Goal: Book appointment/travel/reservation

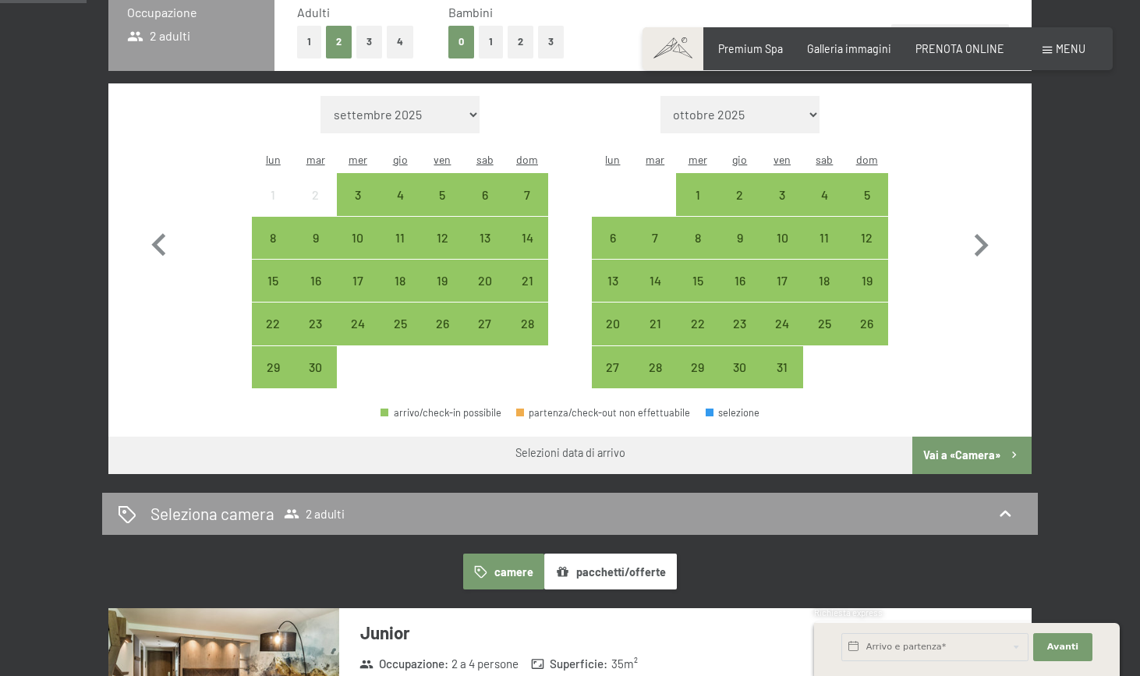
scroll to position [405, 0]
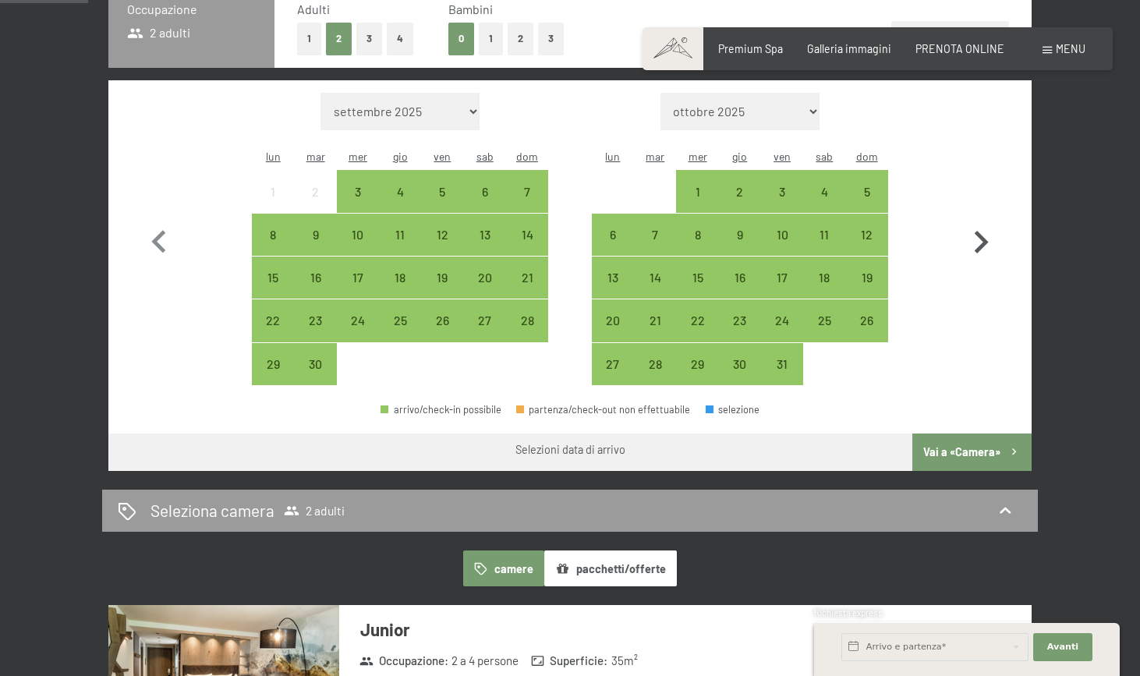
click at [980, 228] on icon "button" at bounding box center [980, 242] width 45 height 45
select select "[DATE]"
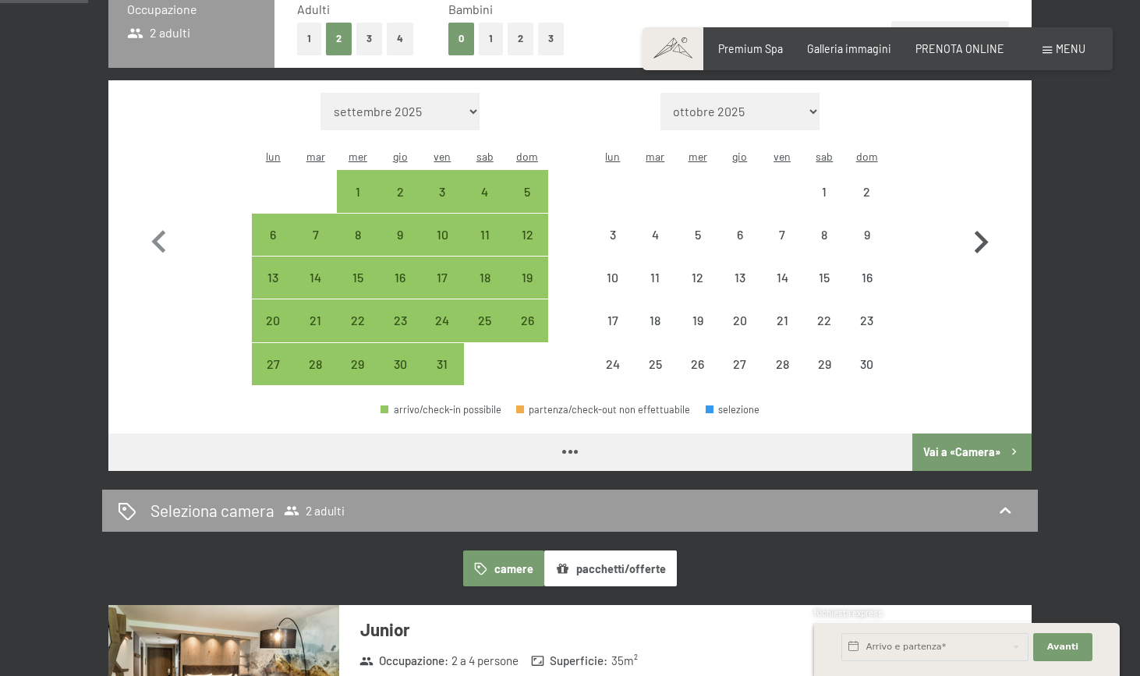
click at [980, 228] on icon "button" at bounding box center [980, 242] width 45 height 45
select select "[DATE]"
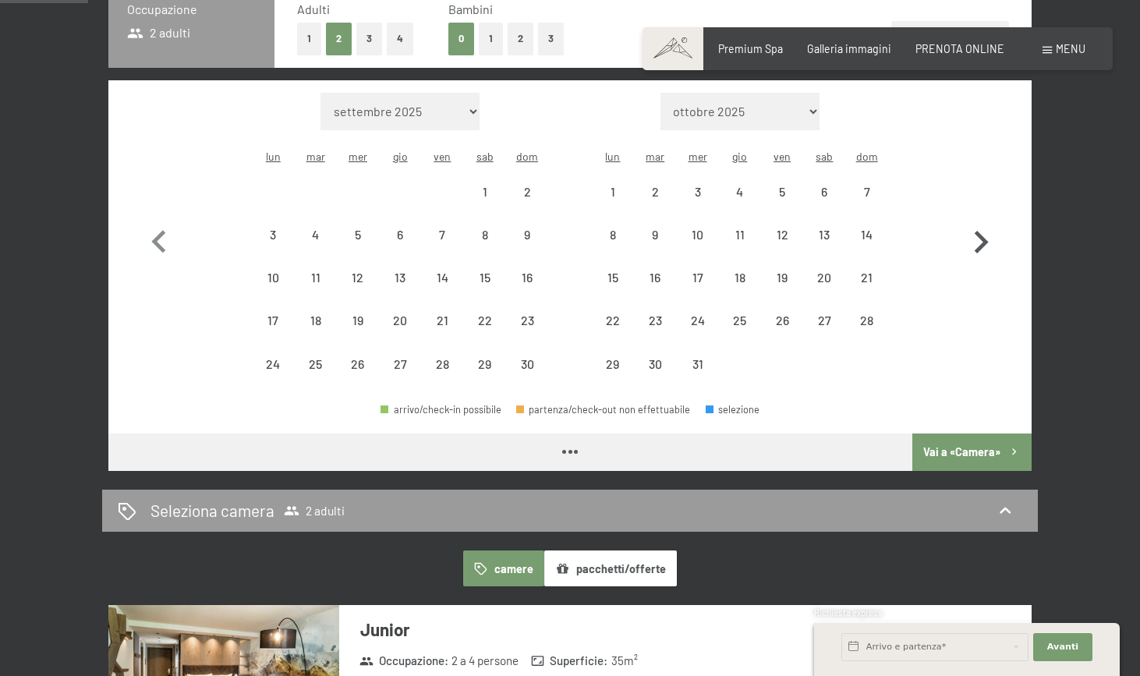
click at [980, 228] on icon "button" at bounding box center [980, 242] width 45 height 45
select select "[DATE]"
click at [980, 228] on icon "button" at bounding box center [980, 242] width 45 height 45
select select "[DATE]"
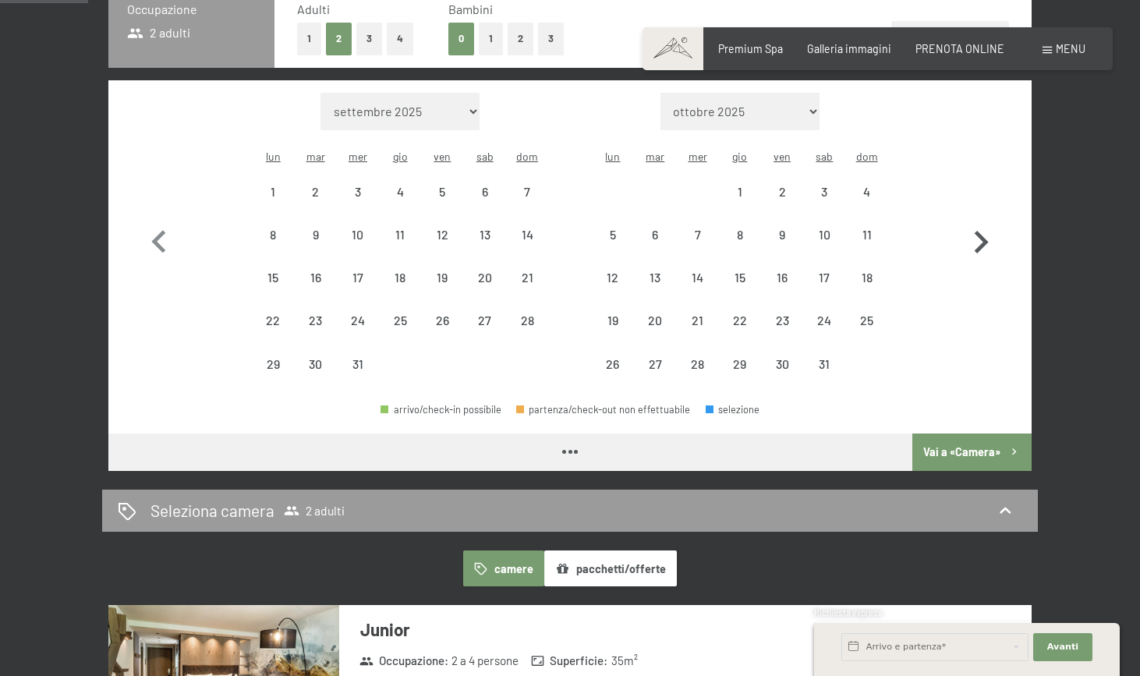
select select "[DATE]"
click at [980, 228] on icon "button" at bounding box center [980, 242] width 45 height 45
select select "[DATE]"
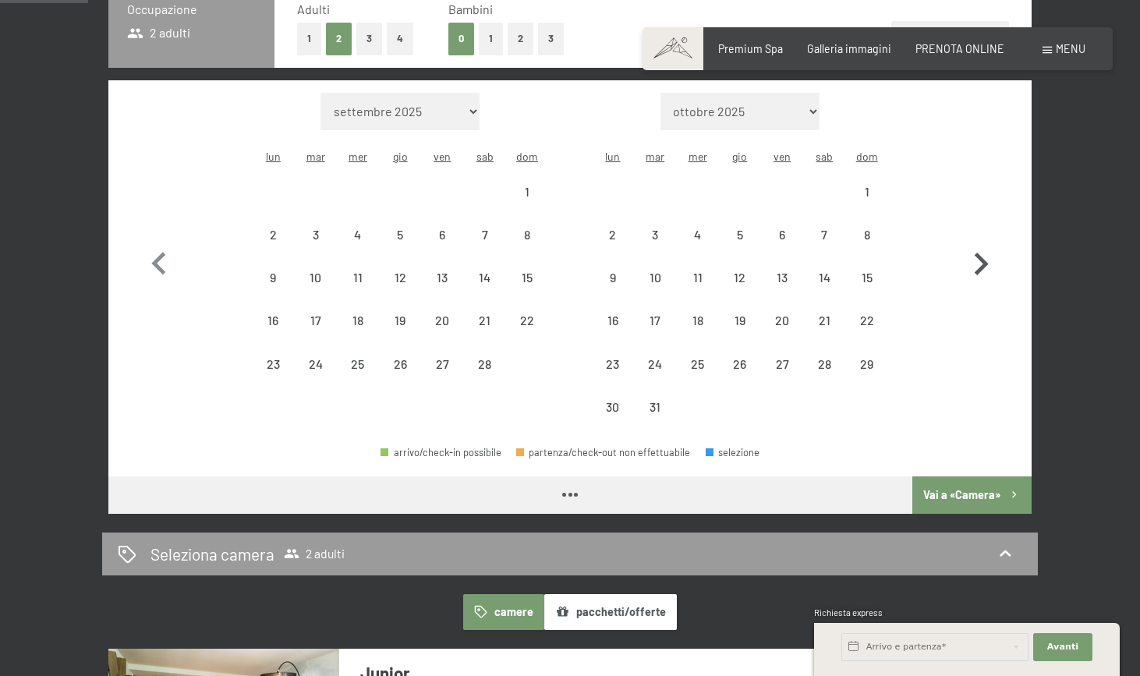
select select "[DATE]"
click at [980, 228] on button "button" at bounding box center [980, 261] width 45 height 336
select select "[DATE]"
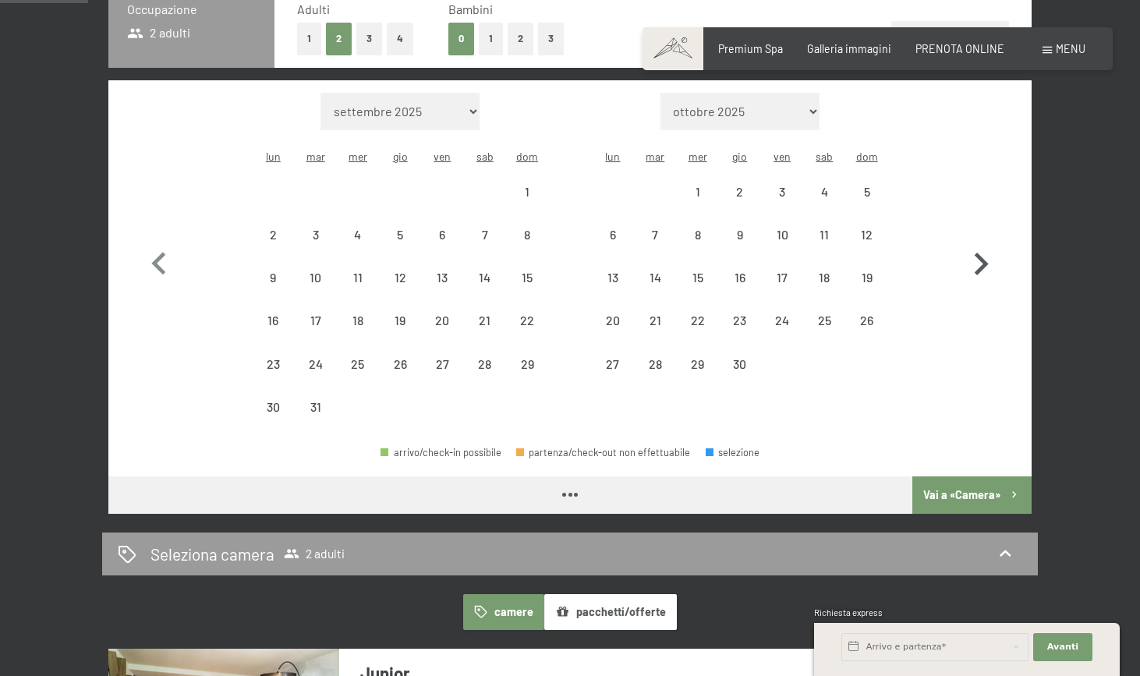
select select "[DATE]"
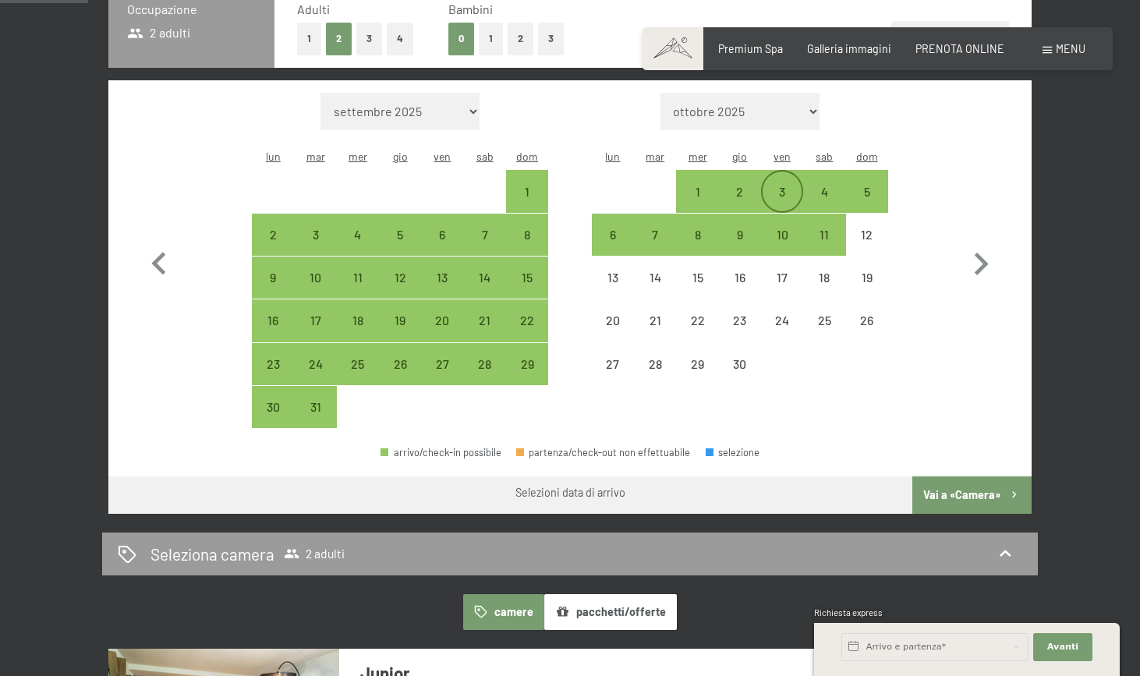
click at [786, 186] on div "3" at bounding box center [782, 205] width 39 height 39
select select "[DATE]"
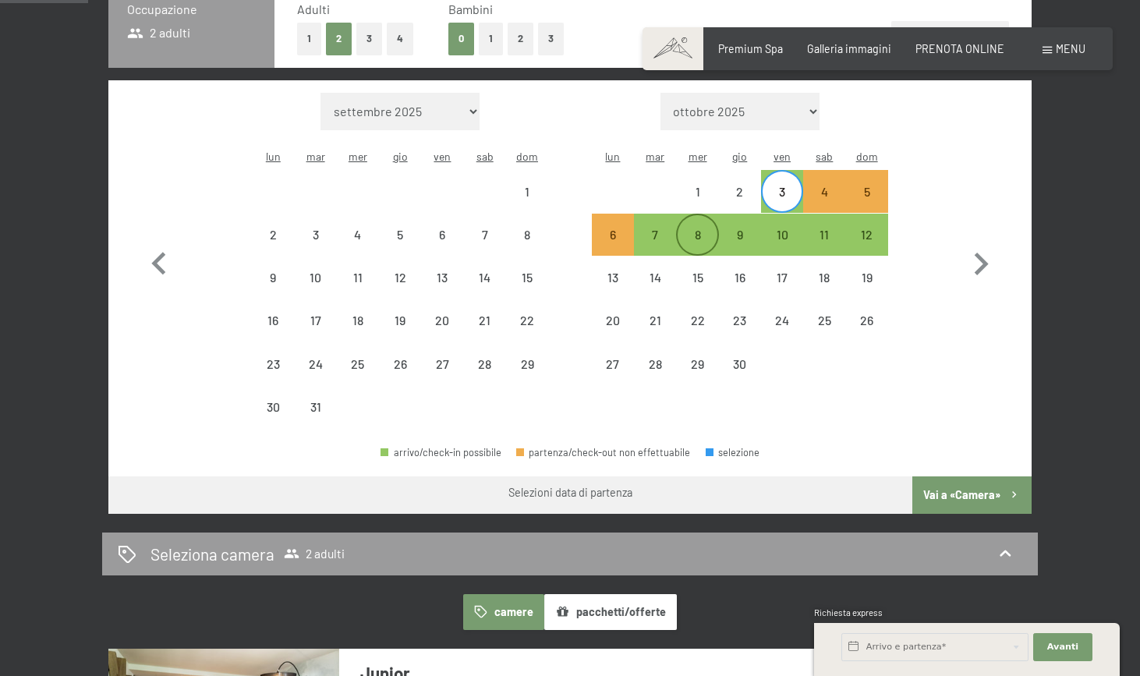
click at [701, 228] on div "8" at bounding box center [697, 247] width 39 height 39
select select "[DATE]"
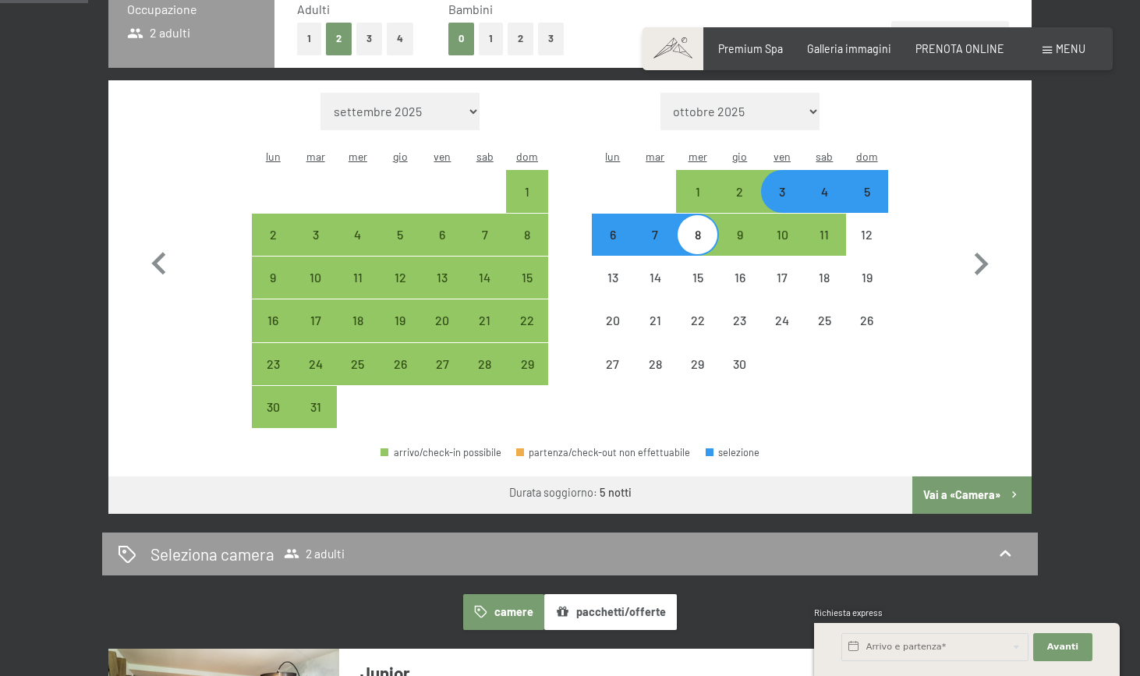
click at [968, 476] on button "Vai a «Camera»" at bounding box center [971, 494] width 119 height 37
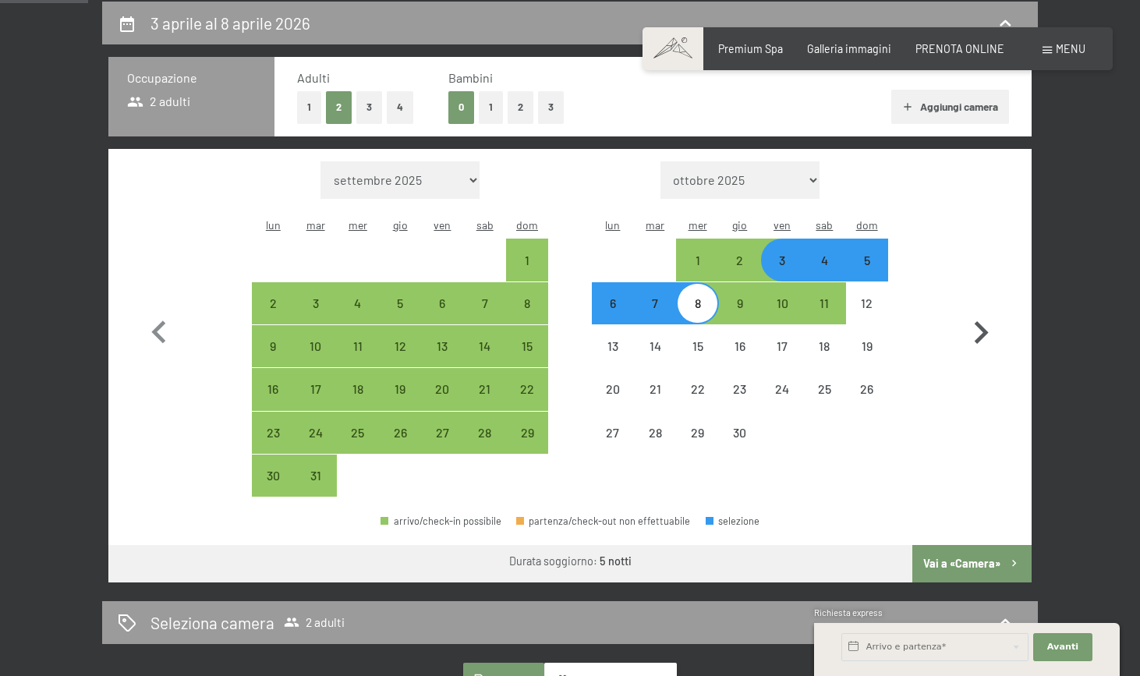
select select "[DATE]"
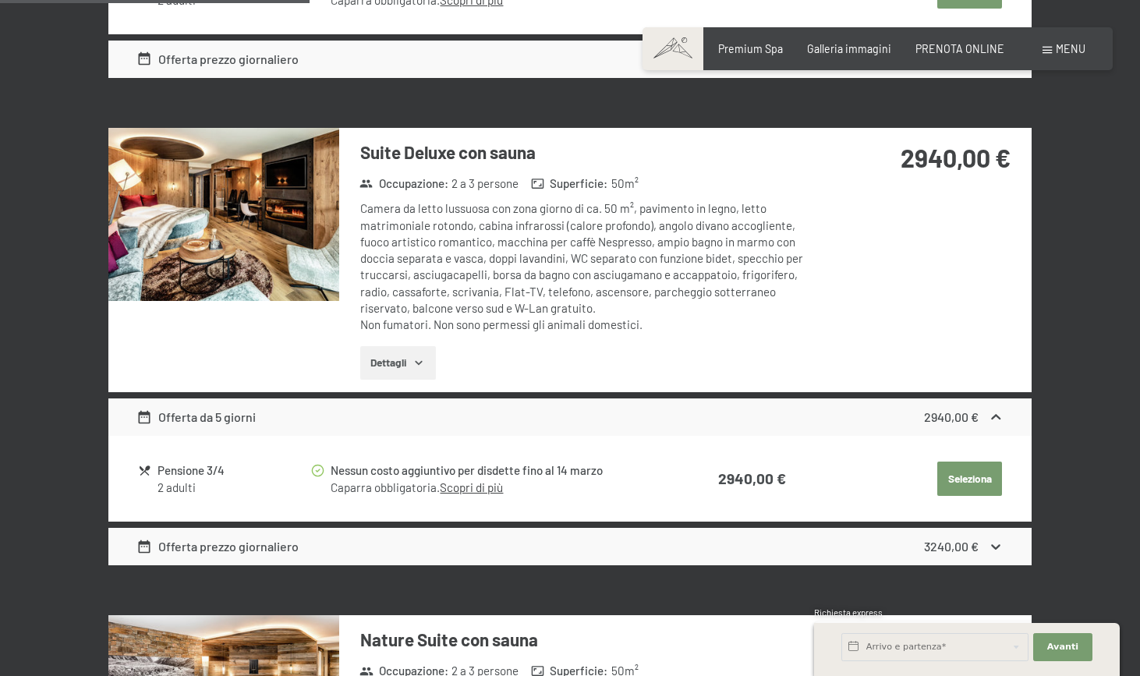
scroll to position [1292, 0]
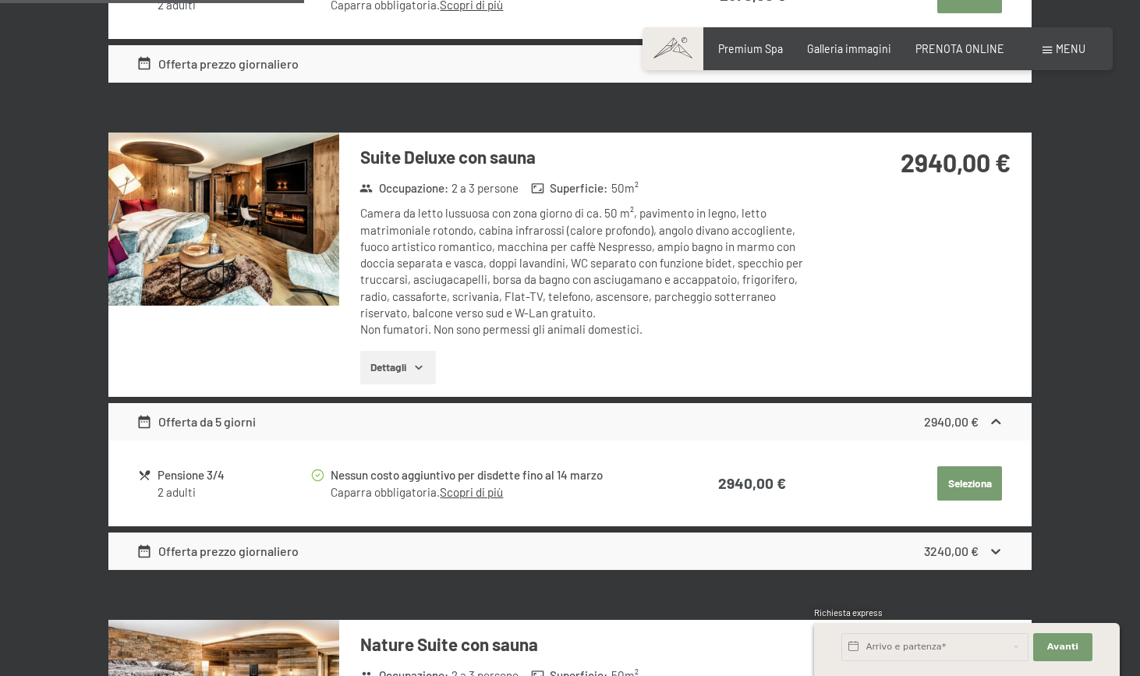
click at [997, 549] on icon at bounding box center [995, 551] width 9 height 5
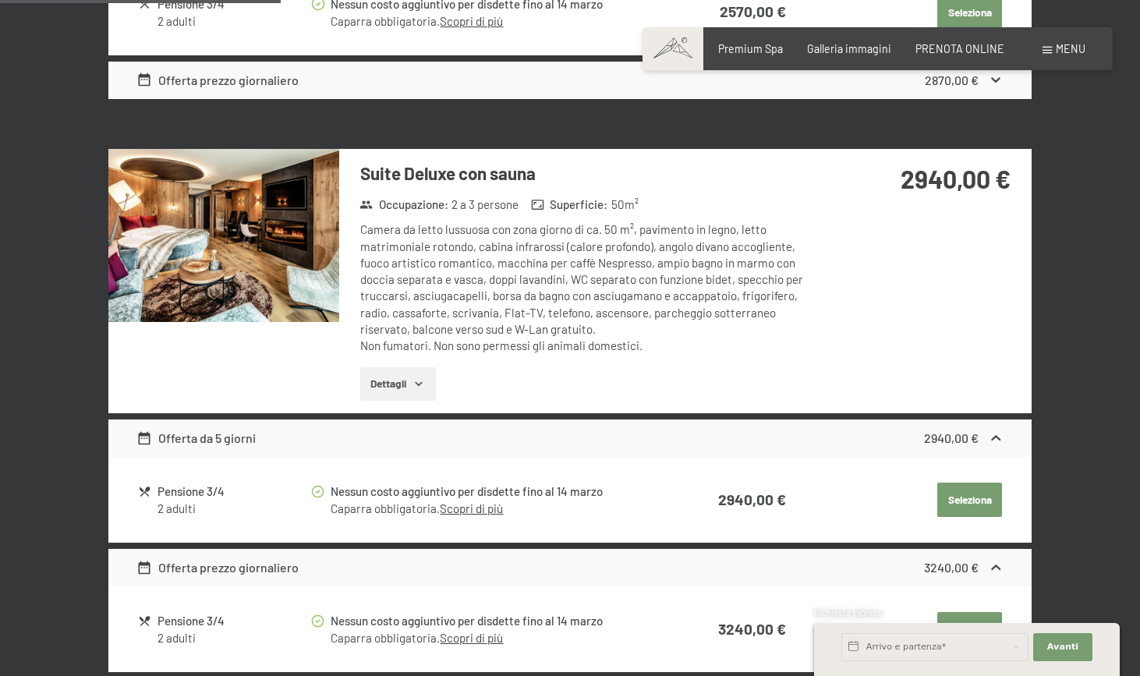
scroll to position [1280, 0]
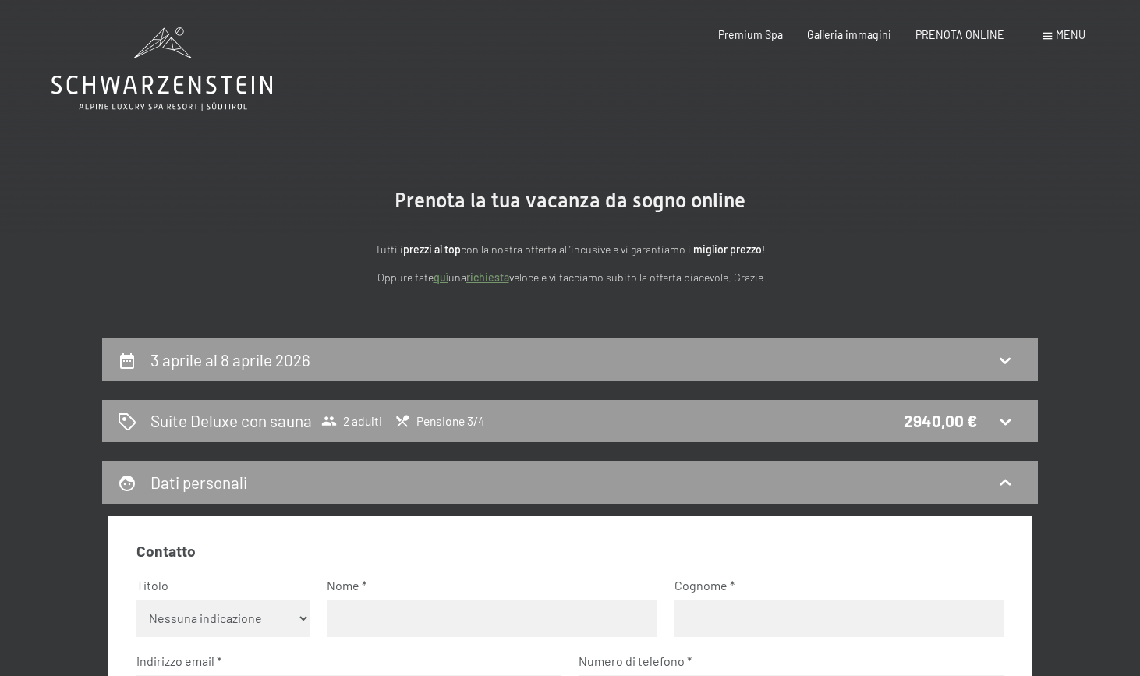
scroll to position [0, 0]
